Goal: Information Seeking & Learning: Understand process/instructions

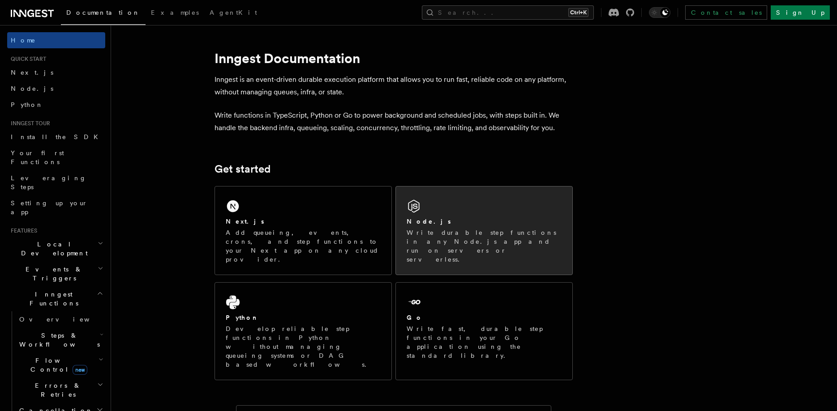
click at [462, 236] on p "Write durable step functions in any Node.js app and run on servers or serverles…" at bounding box center [483, 246] width 155 height 36
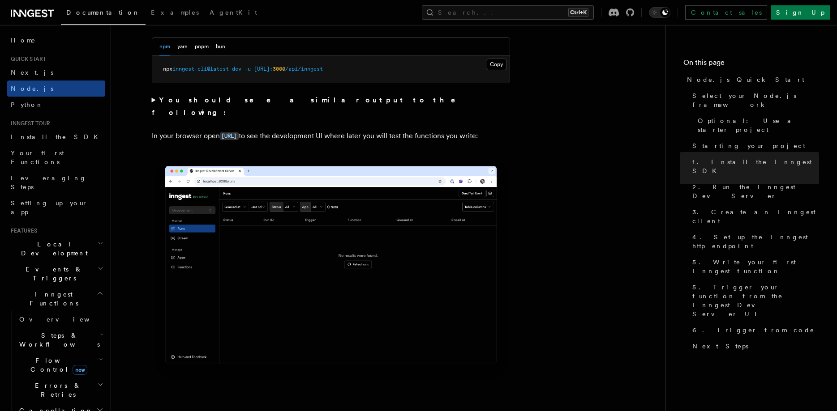
scroll to position [765, 0]
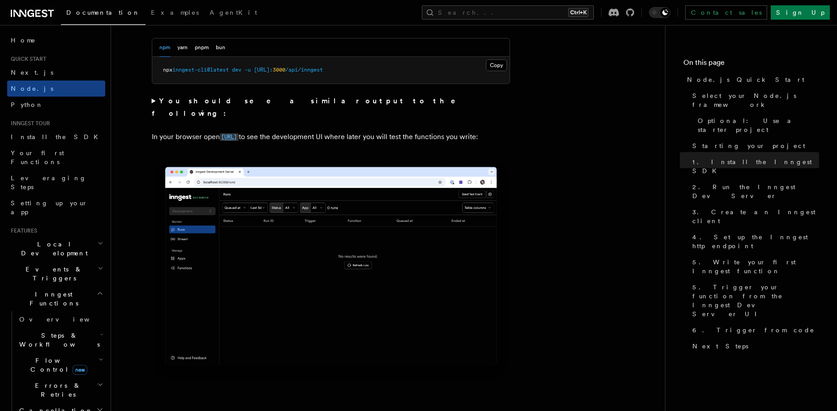
click at [239, 133] on code "[URL]" at bounding box center [229, 137] width 19 height 8
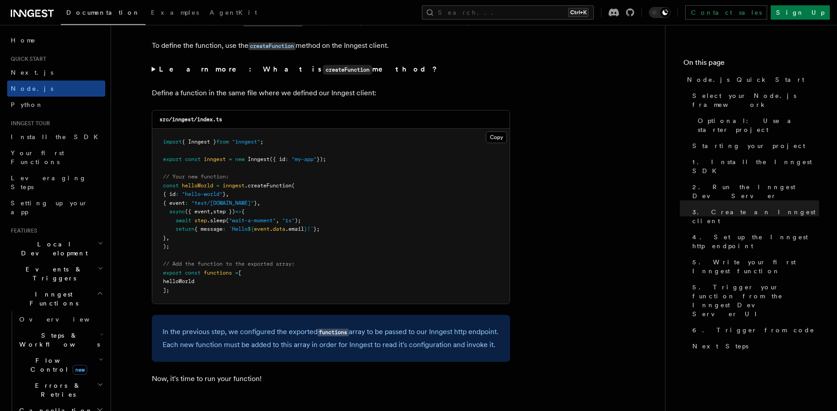
scroll to position [1727, 0]
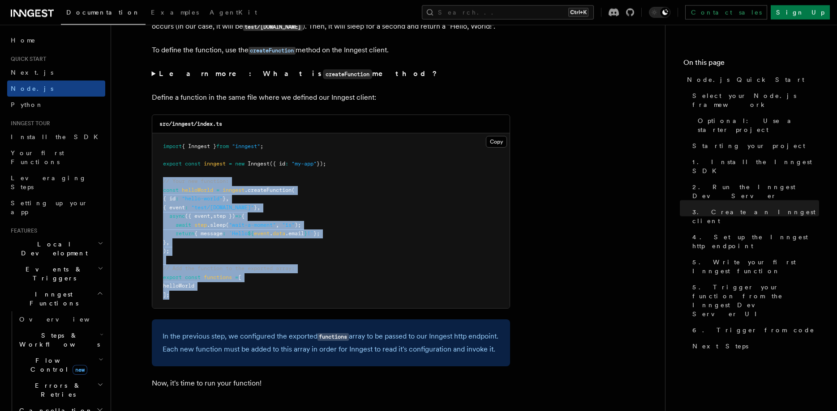
drag, startPoint x: 185, startPoint y: 296, endPoint x: 155, endPoint y: 187, distance: 113.7
click at [155, 187] on pre "import { Inngest } from "inngest" ; export const inngest = new Inngest ({ id : …" at bounding box center [330, 220] width 357 height 175
copy code "// Your new function: const helloWorld = inngest .createFunction ( { id : "hell…"
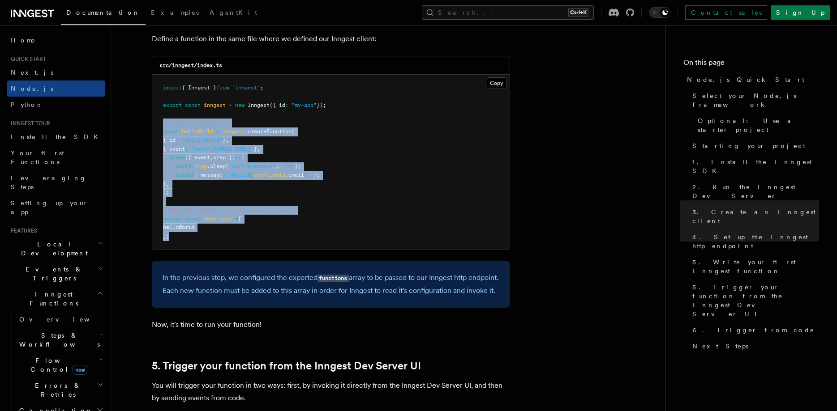
scroll to position [1778, 0]
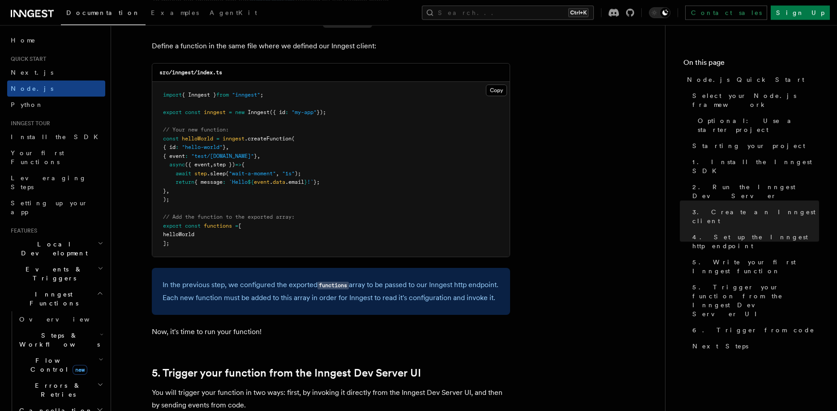
click at [351, 181] on pre "import { Inngest } from "inngest" ; export const inngest = new Inngest ({ id : …" at bounding box center [330, 169] width 357 height 175
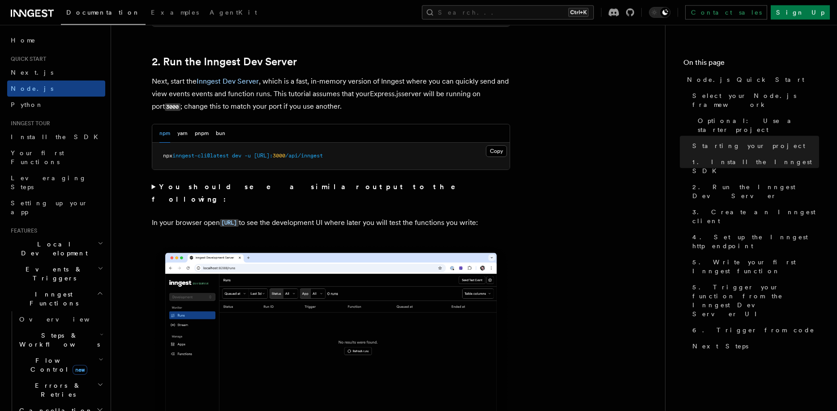
scroll to position [680, 0]
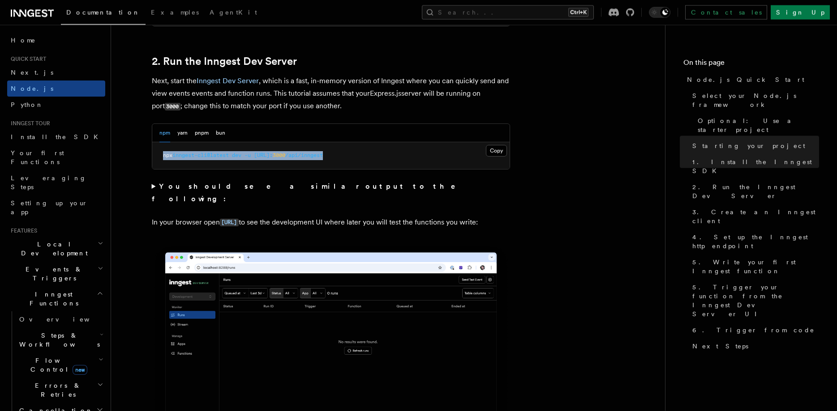
drag, startPoint x: 160, startPoint y: 154, endPoint x: 383, endPoint y: 169, distance: 223.4
click at [383, 169] on pre "npx inngest-cli@latest dev -u [URL]: 3000 /api/inngest" at bounding box center [330, 155] width 357 height 27
copy span "npx inngest-cli@latest dev -u [URL]: 3000 /api/inngest"
click at [363, 217] on p "In your browser open [URL] to see the development UI where later you will test …" at bounding box center [331, 222] width 358 height 13
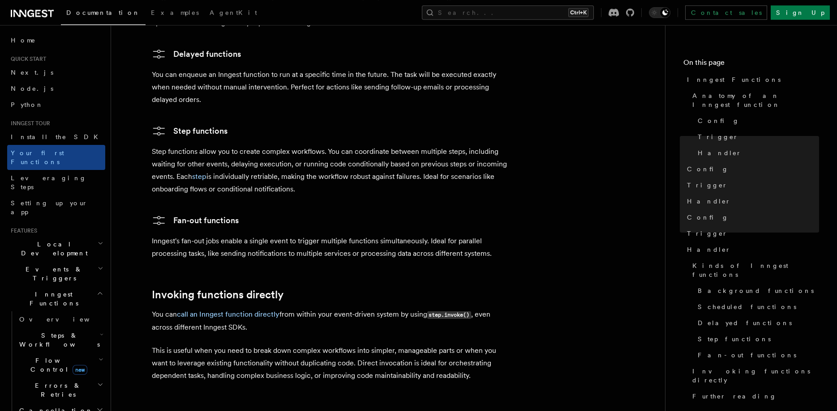
scroll to position [1564, 0]
